Goal: Information Seeking & Learning: Learn about a topic

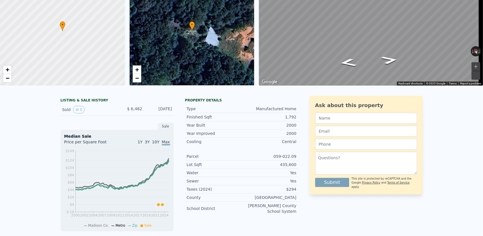
scroll to position [2, 0]
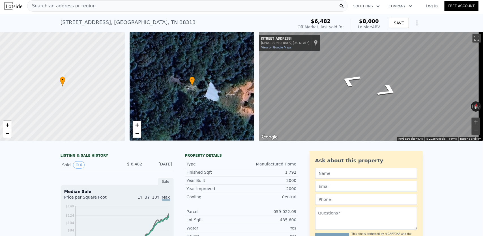
click at [483, 62] on div "Search an address or region Solutions Company Open main menu Log In Free Accoun…" at bounding box center [241, 118] width 483 height 236
type input "5"
type input "2.5"
type input "4"
type input "2546"
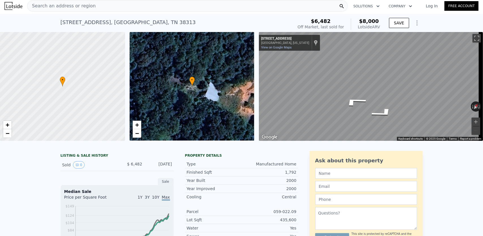
type input "3351"
type input "54450"
type input "$ 514,000"
type input "$ 29,999"
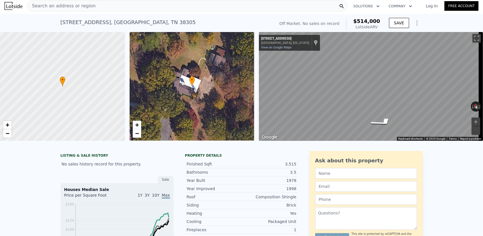
type input "2600"
type input "4059"
type input "$ 415,000"
type input "$ 112,254"
